Goal: Task Accomplishment & Management: Complete application form

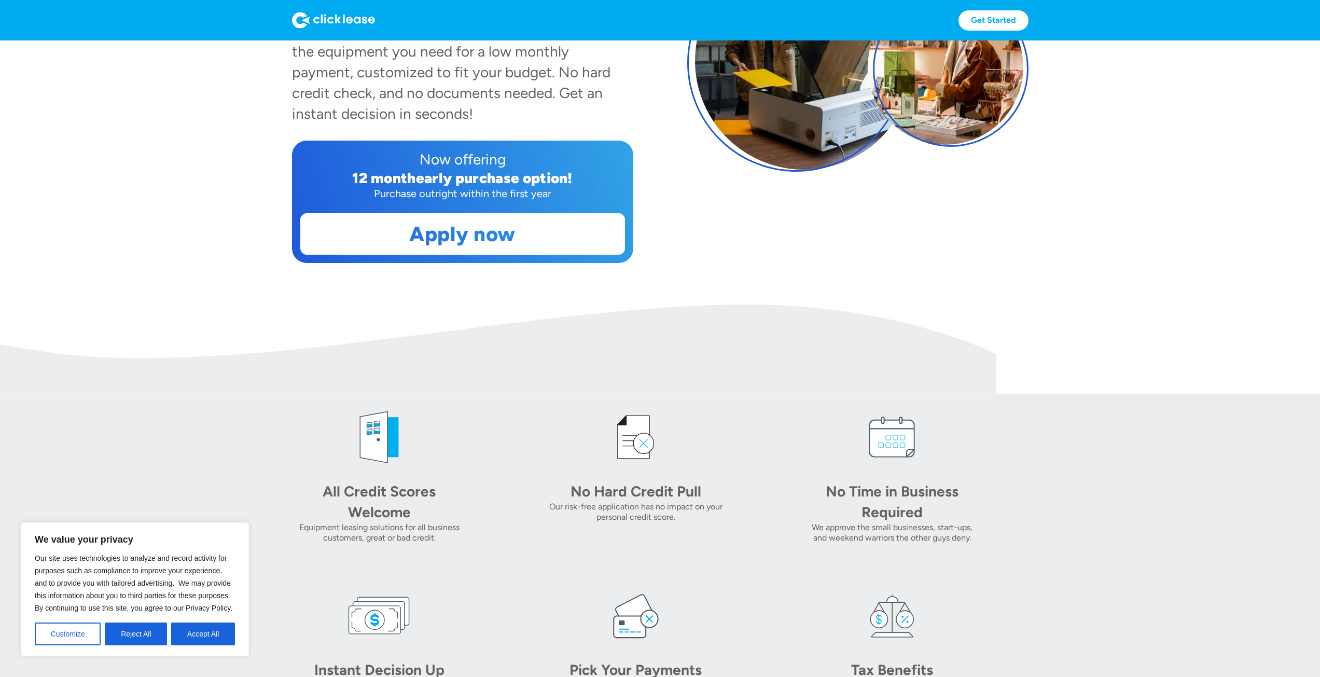
scroll to position [259, 0]
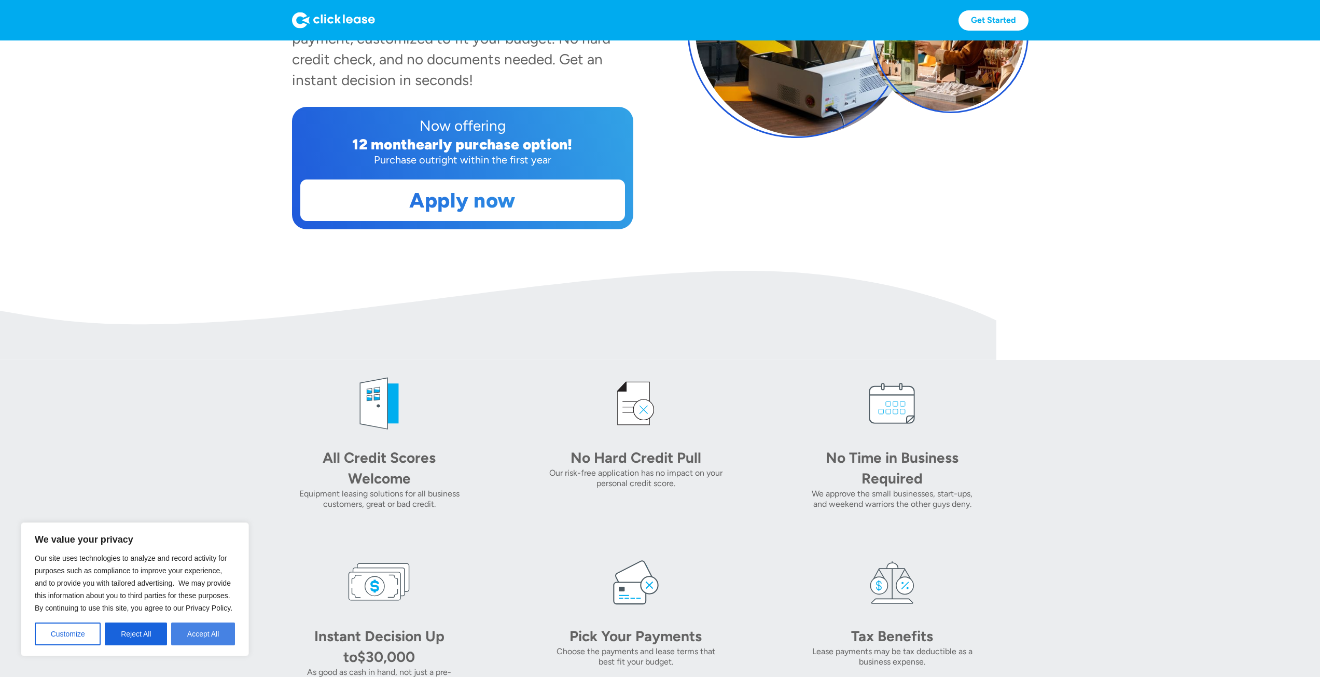
click at [200, 637] on button "Accept All" at bounding box center [203, 633] width 64 height 23
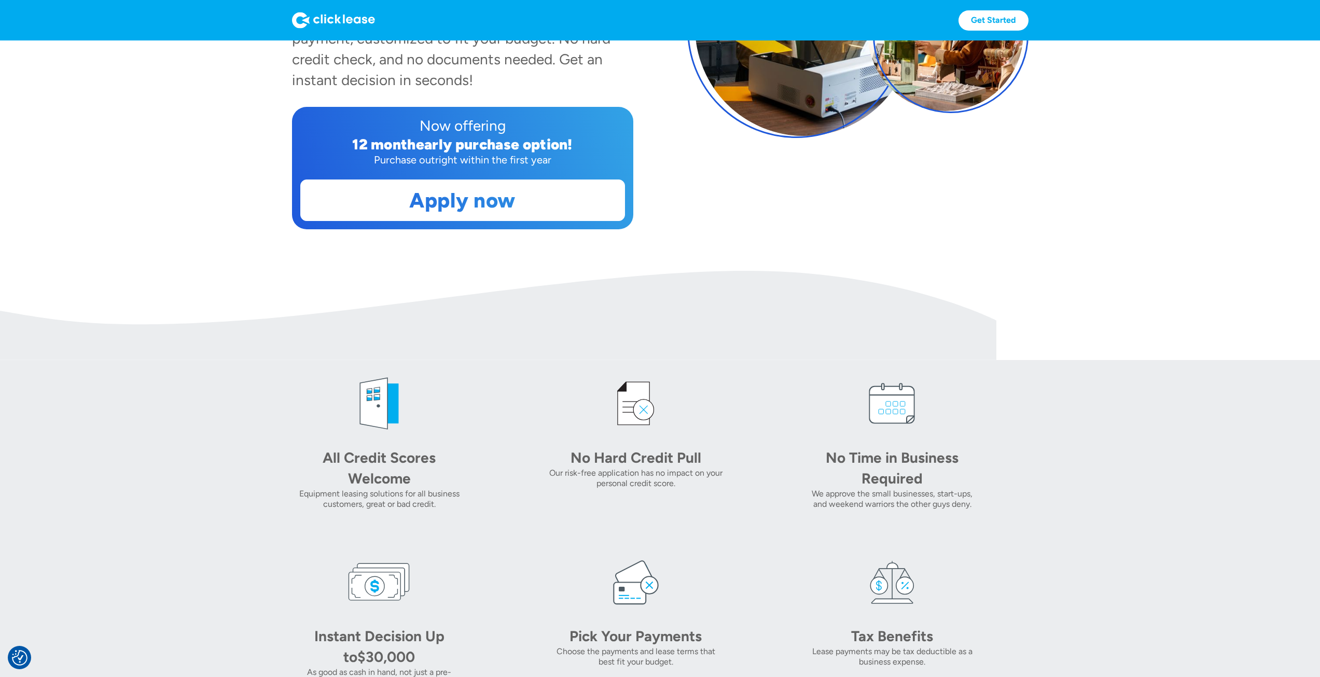
click at [258, 435] on section "All Credit Scores Welcome Equipment leasing solutions for all business customer…" at bounding box center [660, 530] width 1320 height 340
click at [446, 198] on link "Apply now" at bounding box center [463, 200] width 324 height 40
